Goal: Task Accomplishment & Management: Use online tool/utility

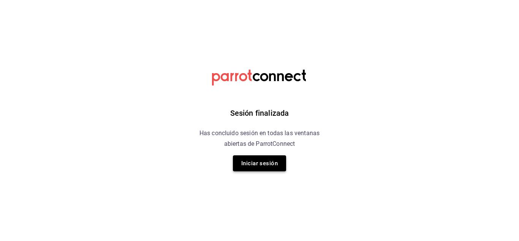
click at [260, 158] on button "Iniciar sesión" at bounding box center [259, 163] width 53 height 16
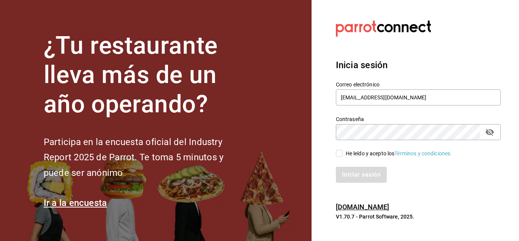
click at [343, 152] on span "He leído y acepto los Términos y condiciones." at bounding box center [397, 153] width 109 height 8
click at [343, 152] on input "He leído y acepto los Términos y condiciones." at bounding box center [339, 153] width 7 height 7
checkbox input "true"
click at [356, 171] on button "Iniciar sesión" at bounding box center [362, 174] width 52 height 16
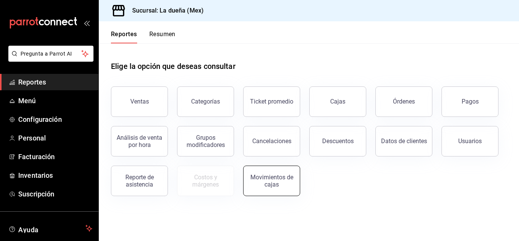
click at [273, 183] on div "Movimientos de cajas" at bounding box center [271, 180] width 47 height 14
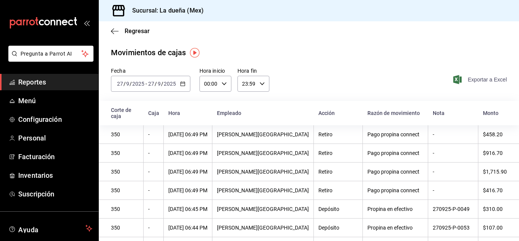
click at [484, 79] on span "Exportar a Excel" at bounding box center [481, 79] width 52 height 9
